Goal: Task Accomplishment & Management: Manage account settings

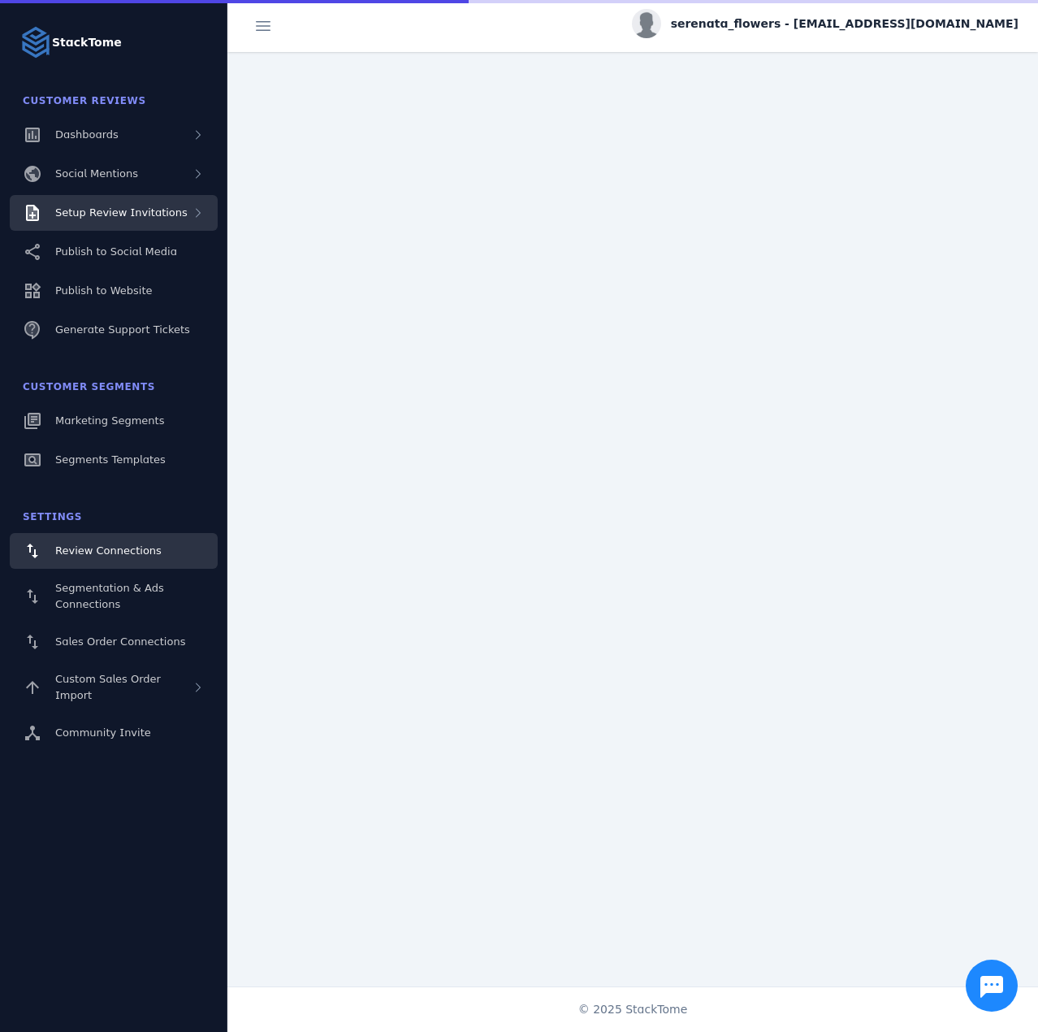
click at [144, 223] on div "Setup Review Invitations" at bounding box center [114, 213] width 208 height 36
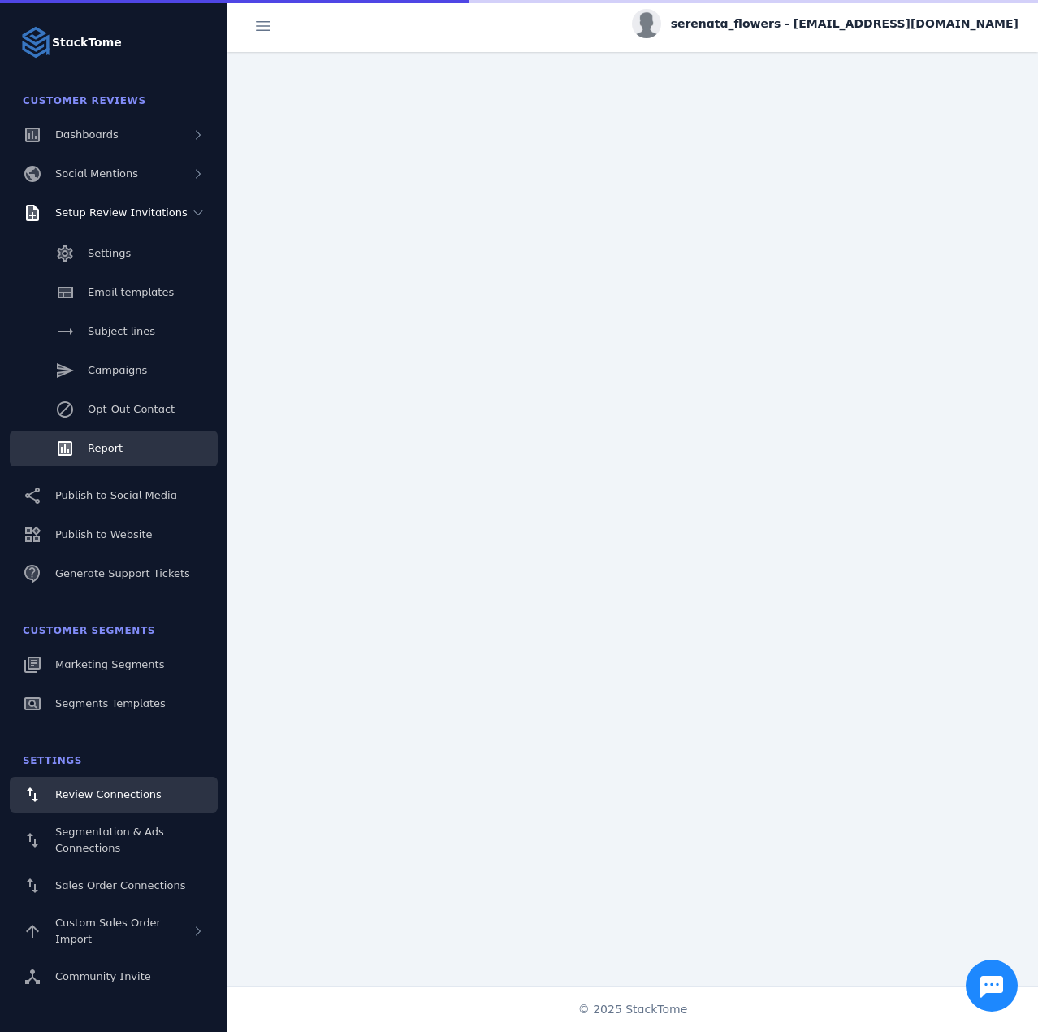
click at [122, 451] on link "Report" at bounding box center [114, 449] width 208 height 36
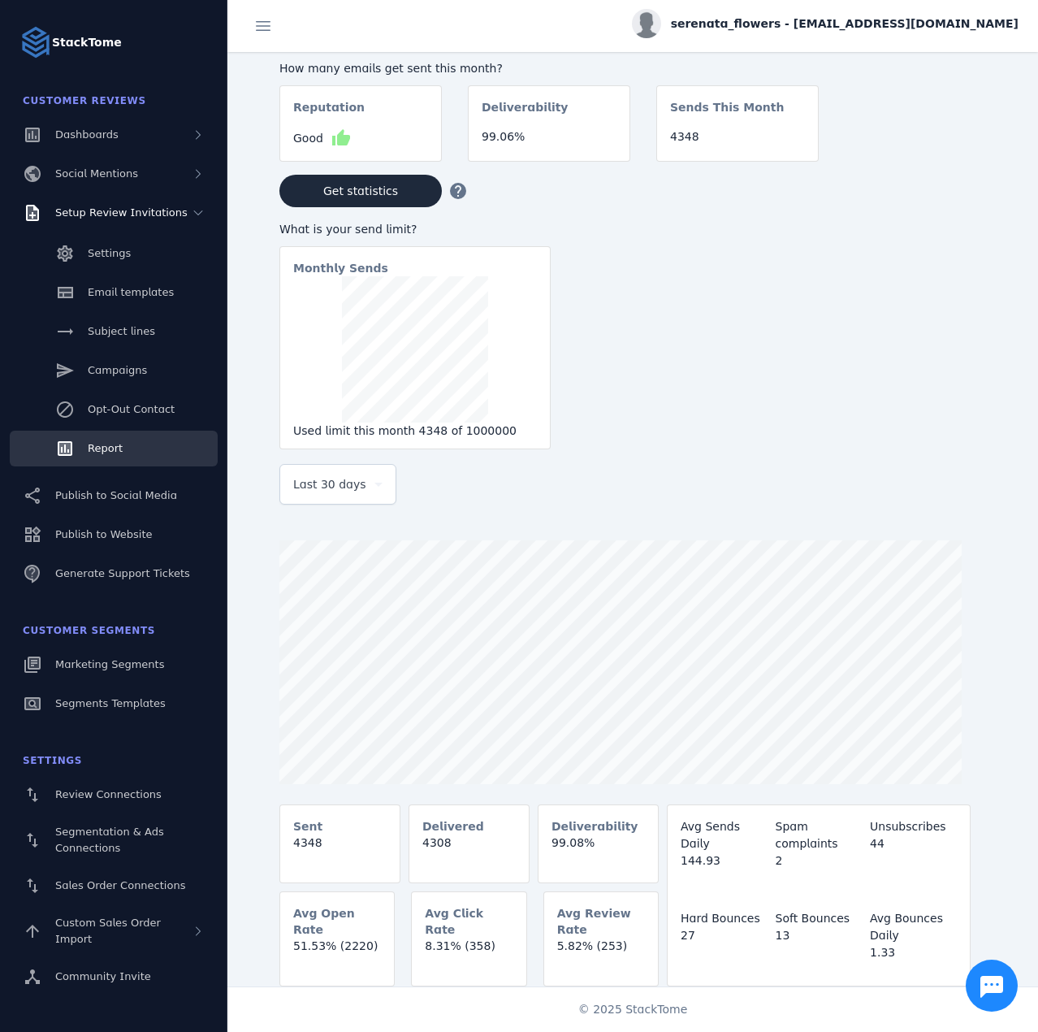
click at [347, 504] on div "Last 30 days" at bounding box center [337, 484] width 89 height 39
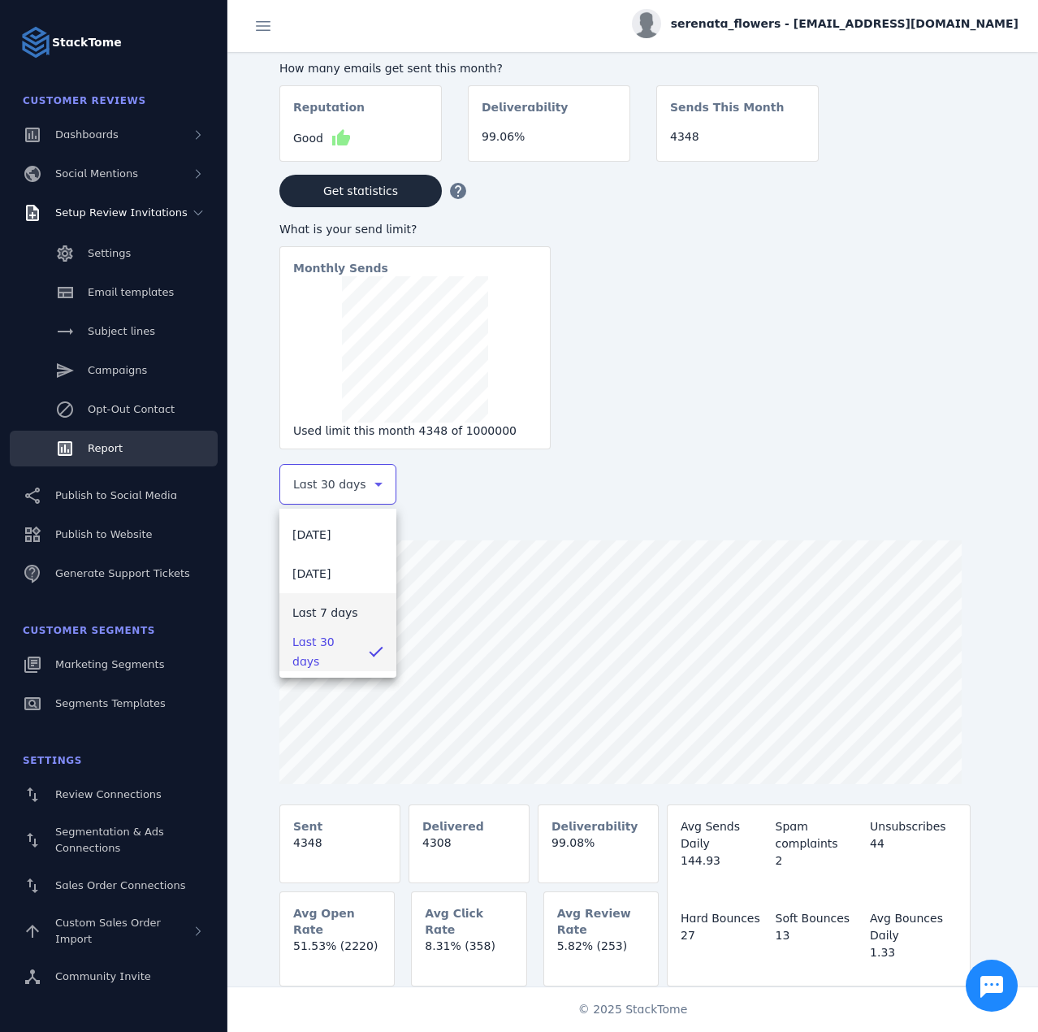
click at [340, 599] on mat-option "Last 7 days" at bounding box center [338, 612] width 117 height 39
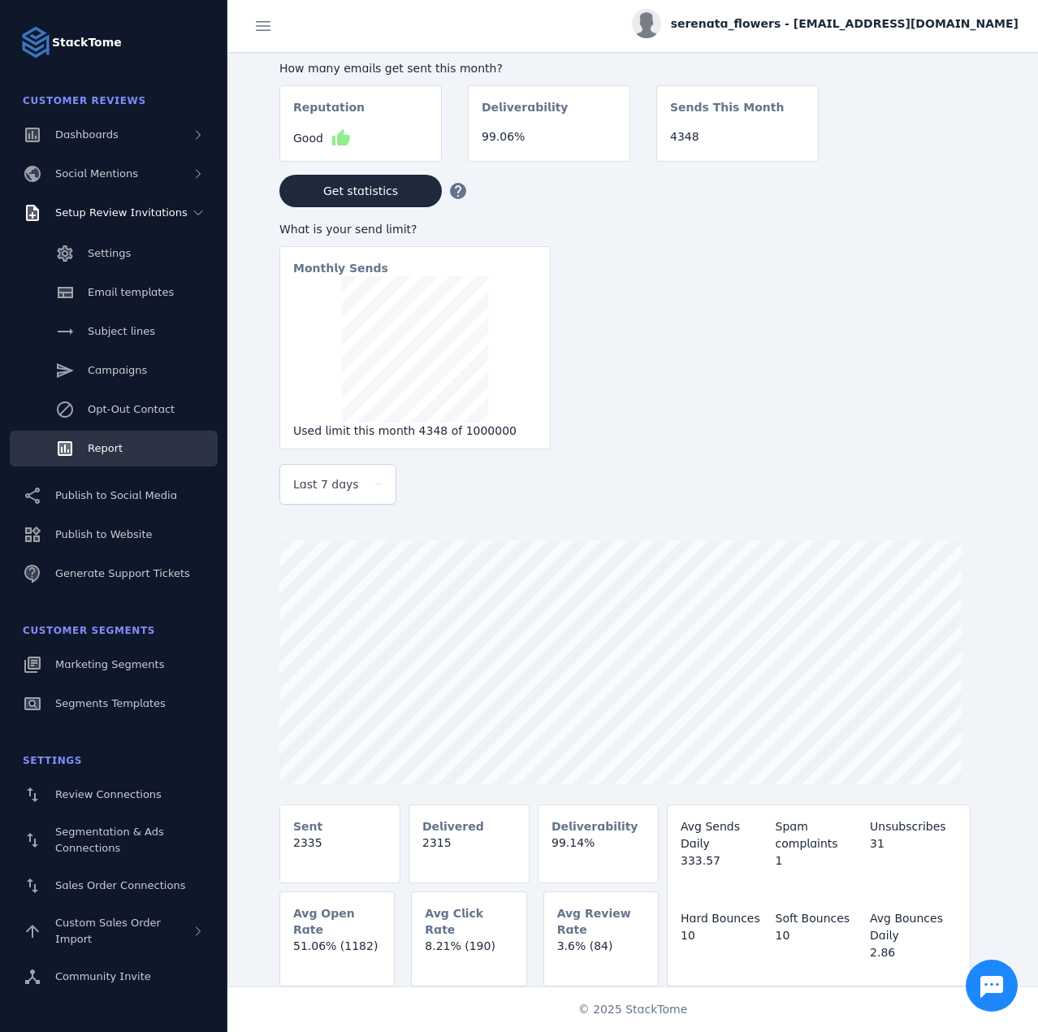
click at [897, 26] on span "serenata_flowers - [EMAIL_ADDRESS][DOMAIN_NAME]" at bounding box center [845, 23] width 348 height 17
drag, startPoint x: 976, startPoint y: 155, endPoint x: 418, endPoint y: 51, distance: 567.9
click at [975, 155] on span "Sign out" at bounding box center [967, 157] width 47 height 20
